Goal: Information Seeking & Learning: Learn about a topic

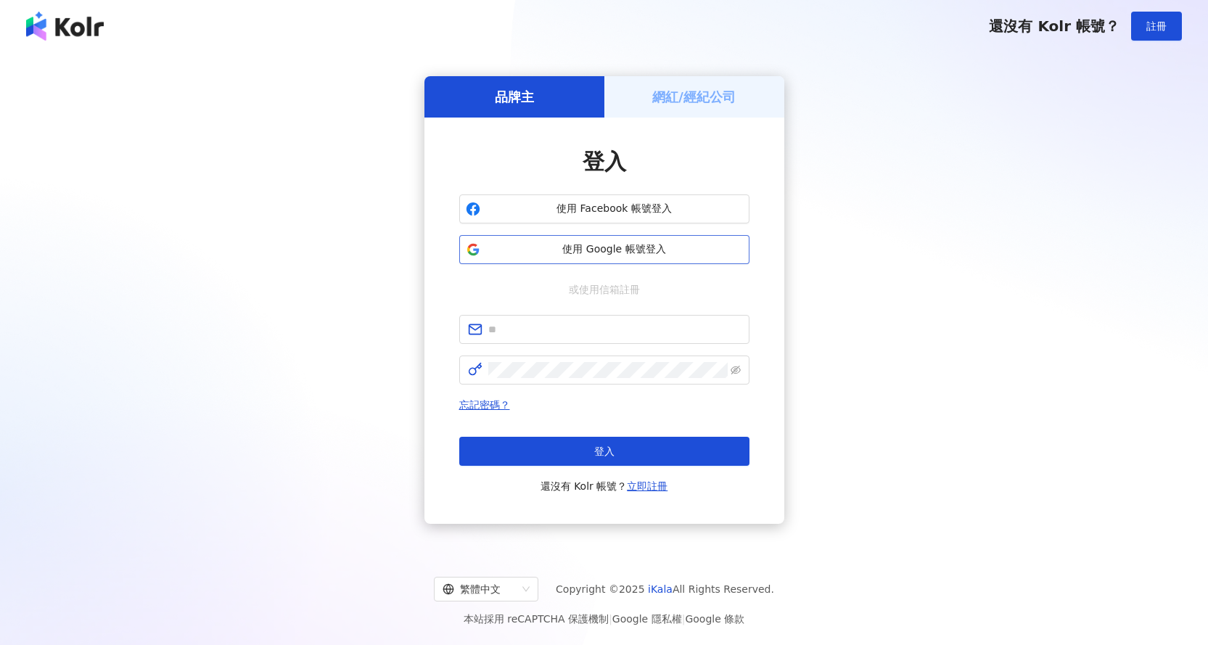
click at [661, 247] on span "使用 Google 帳號登入" at bounding box center [614, 249] width 257 height 15
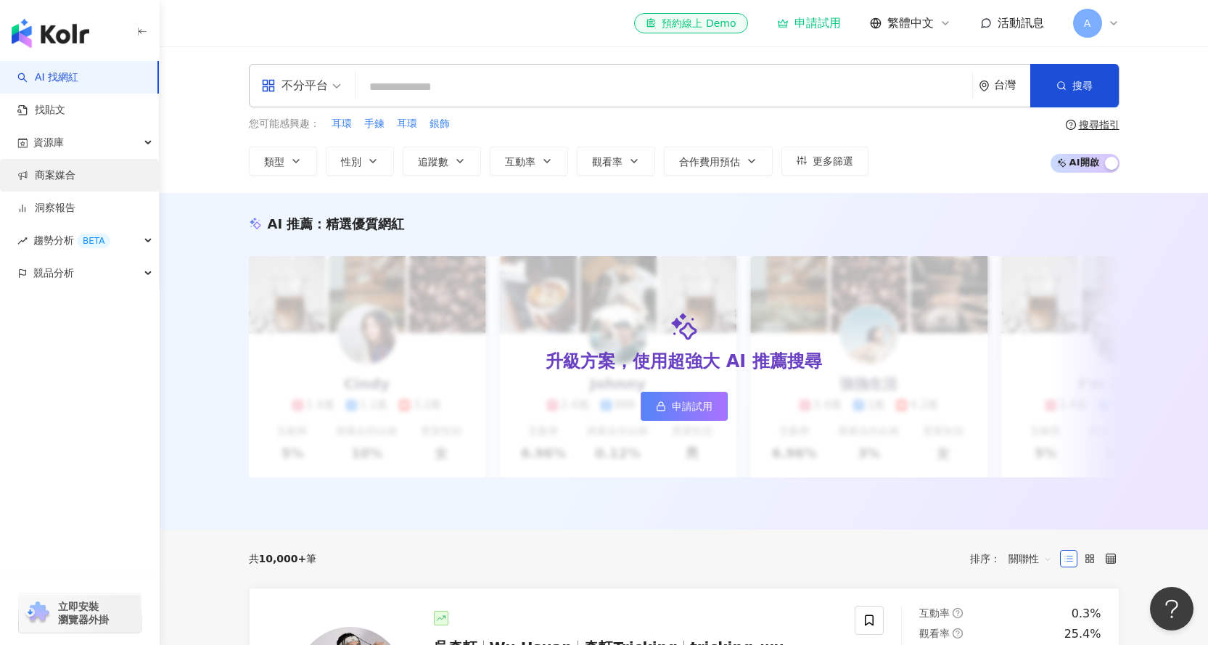
click at [75, 175] on link "商案媒合" at bounding box center [46, 175] width 58 height 15
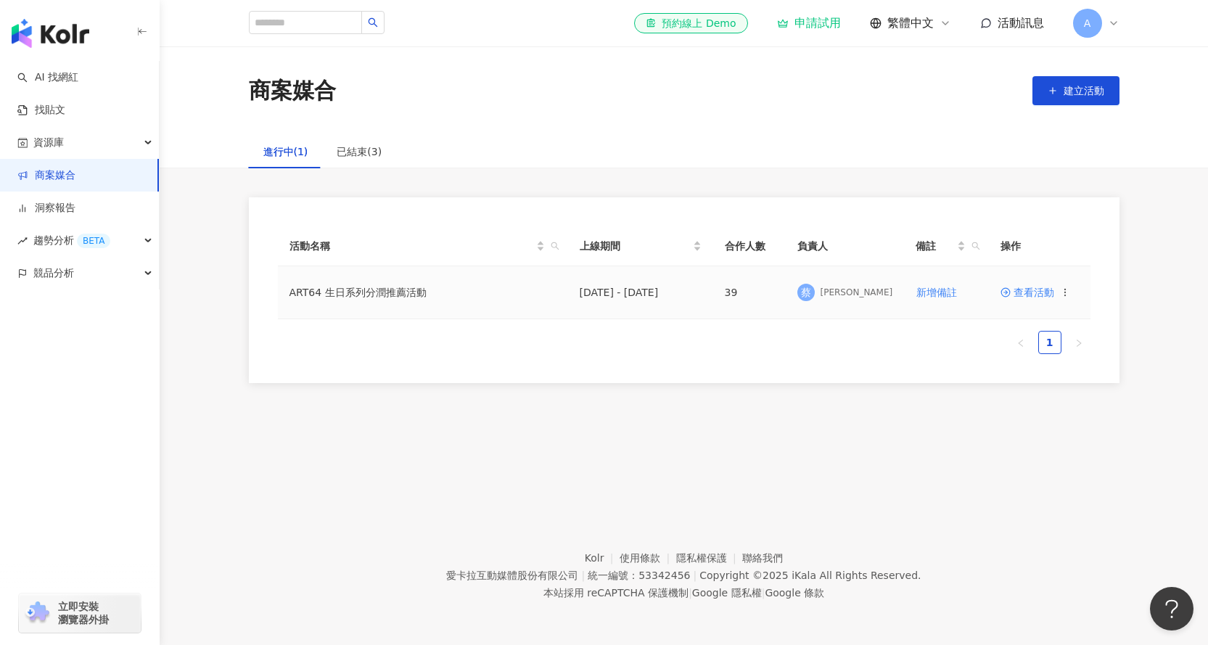
click at [1041, 295] on span "查看活動" at bounding box center [1028, 292] width 54 height 10
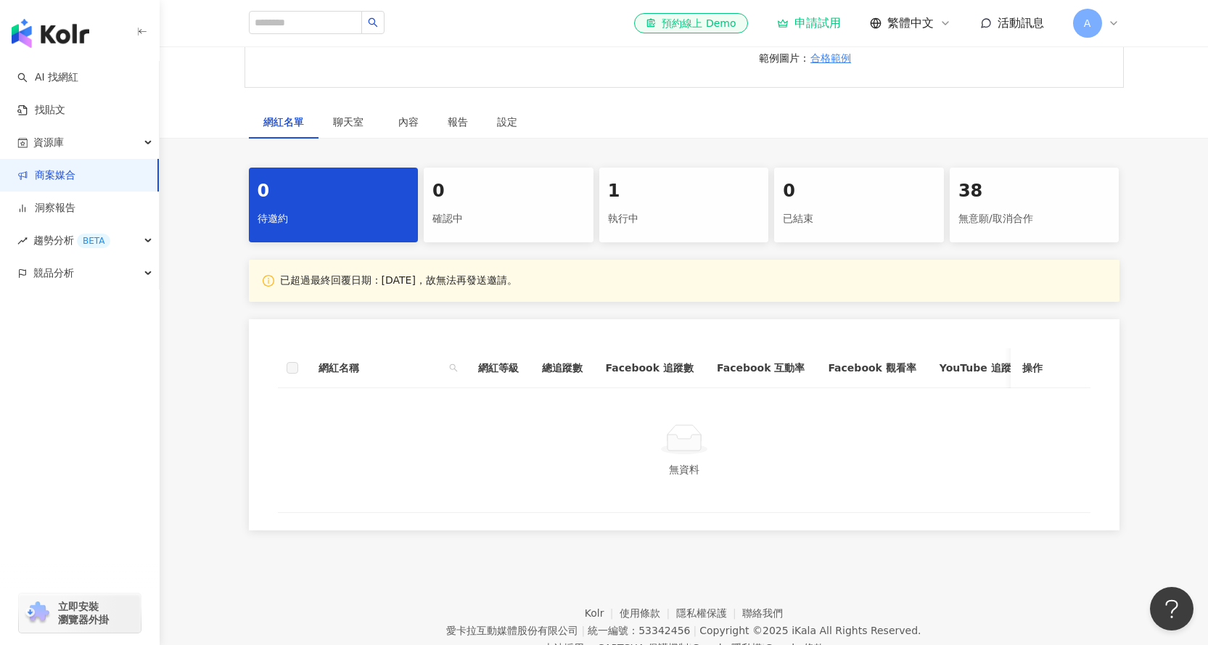
scroll to position [257, 0]
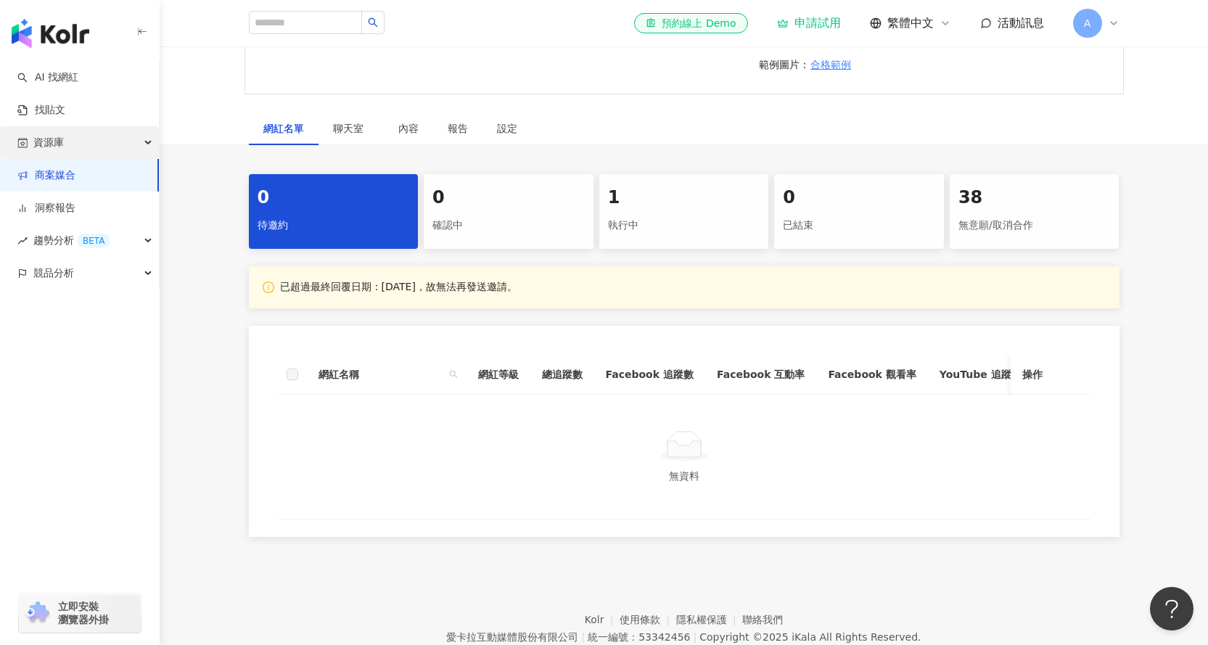
click at [81, 137] on div "資源庫" at bounding box center [79, 142] width 159 height 33
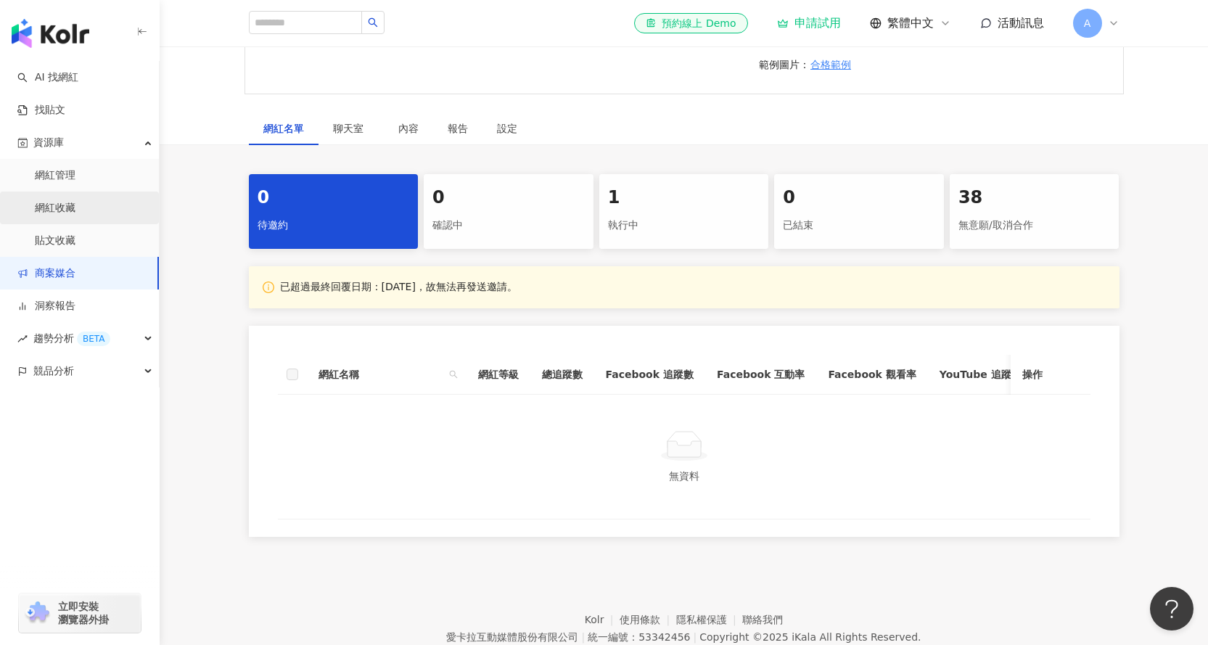
click at [75, 209] on link "網紅收藏" at bounding box center [55, 208] width 41 height 15
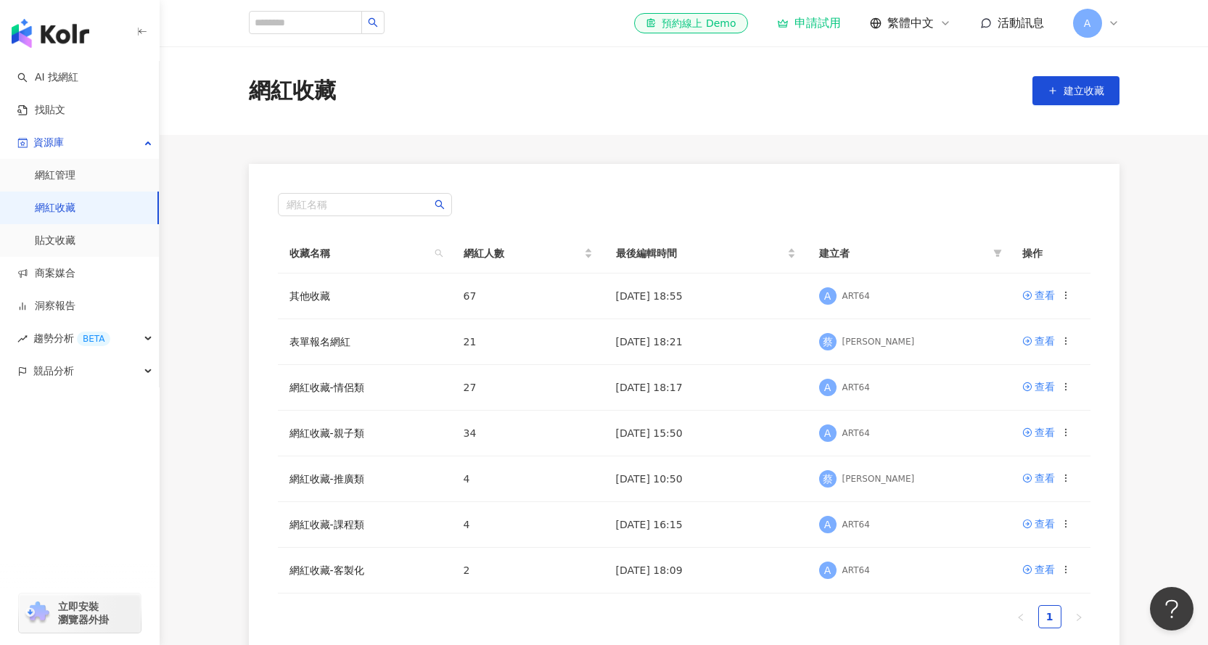
click at [513, 82] on div "網紅收藏 建立收藏" at bounding box center [684, 90] width 929 height 30
click at [538, 73] on div "網紅收藏 建立收藏" at bounding box center [684, 90] width 1049 height 89
click at [562, 198] on div "網紅名稱" at bounding box center [684, 204] width 813 height 23
click at [509, 136] on main "網紅收藏 建立收藏 網紅名稱 收藏名稱 網紅人數 最後編輯時間 建立者 操作 其他收藏 67 [DATE] 18:55 A ART64 查看 表單報名網紅 2…" at bounding box center [684, 357] width 1049 height 623
click at [338, 436] on link "網紅收藏-親子類" at bounding box center [327, 433] width 75 height 12
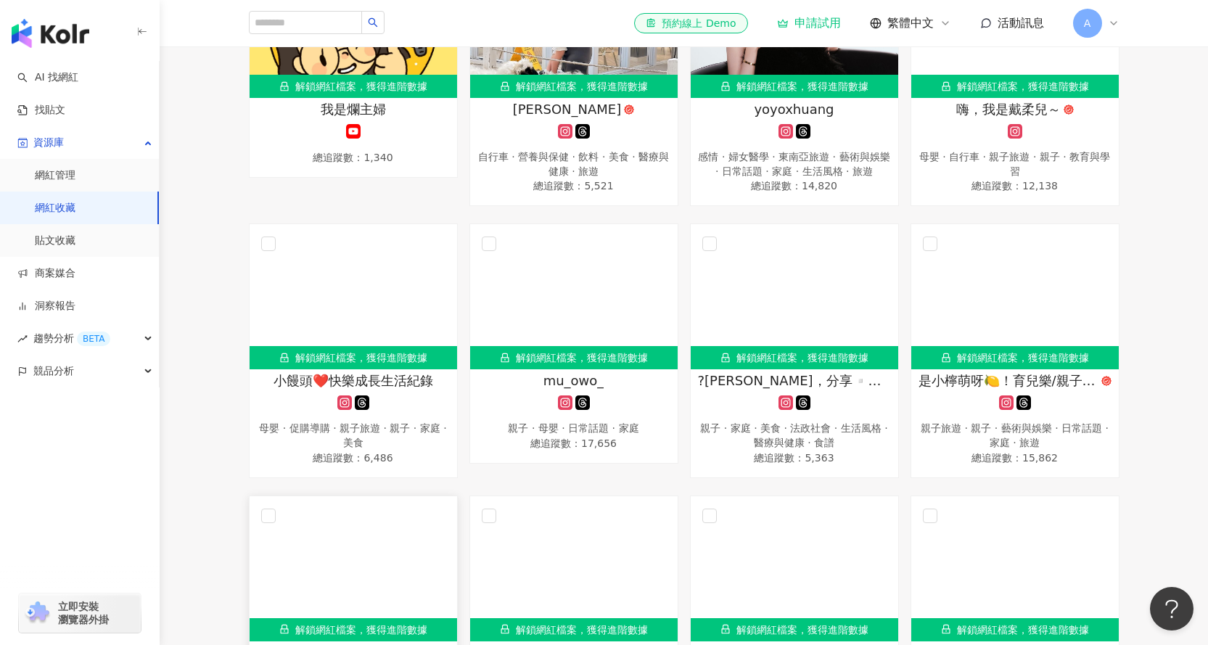
scroll to position [653, 0]
